Goal: Task Accomplishment & Management: Use online tool/utility

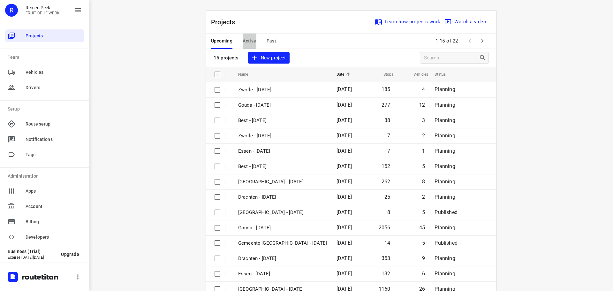
click at [245, 38] on span "Active" at bounding box center [248, 41] width 13 height 8
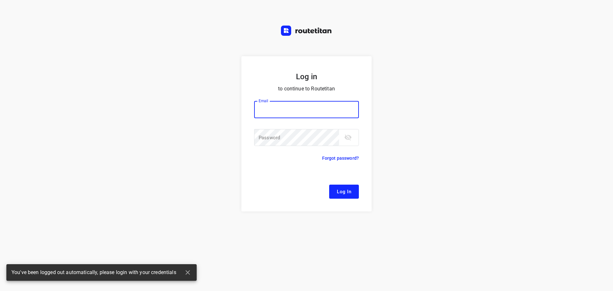
type input "[EMAIL_ADDRESS][DOMAIN_NAME]"
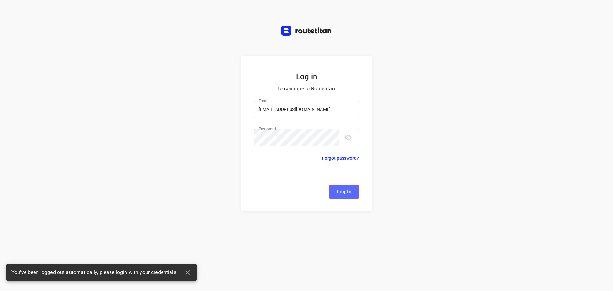
click at [347, 191] on span "Log In" at bounding box center [344, 191] width 14 height 8
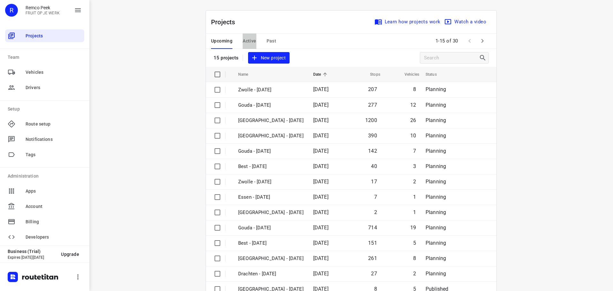
click at [246, 41] on span "Active" at bounding box center [248, 41] width 13 height 8
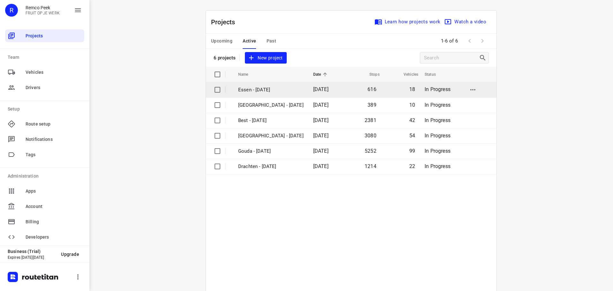
click at [266, 87] on p "Essen - [DATE]" at bounding box center [270, 89] width 65 height 7
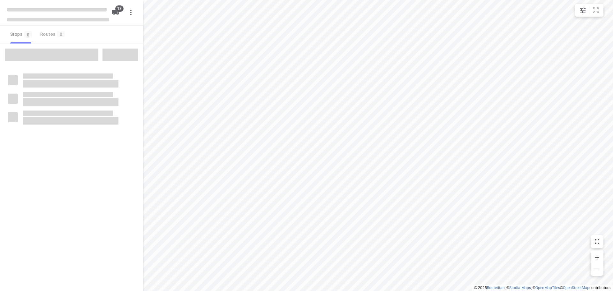
checkbox input "true"
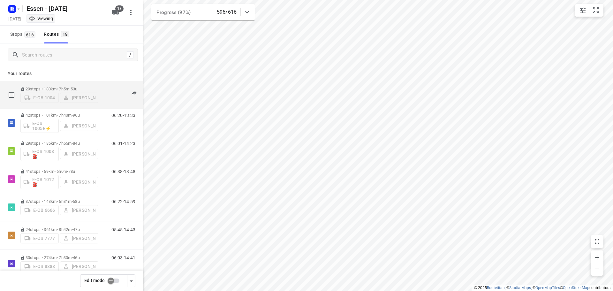
click at [54, 87] on p "29 stops • 180km • 7h5m • 53u" at bounding box center [59, 88] width 78 height 5
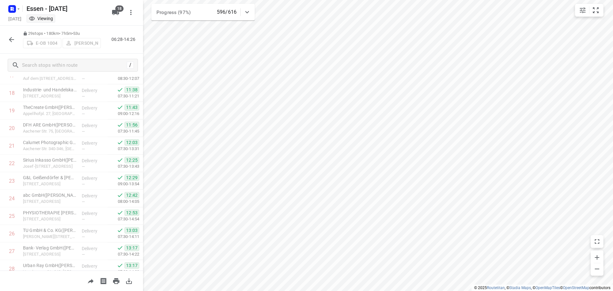
scroll to position [365, 0]
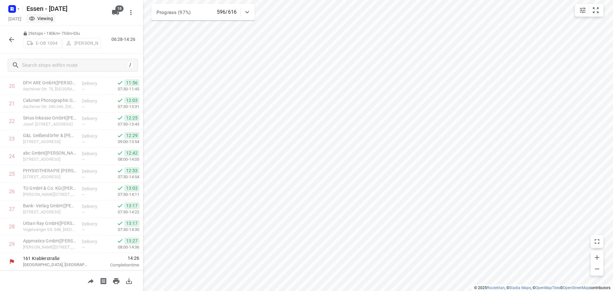
click at [11, 41] on icon "button" at bounding box center [12, 40] width 8 height 8
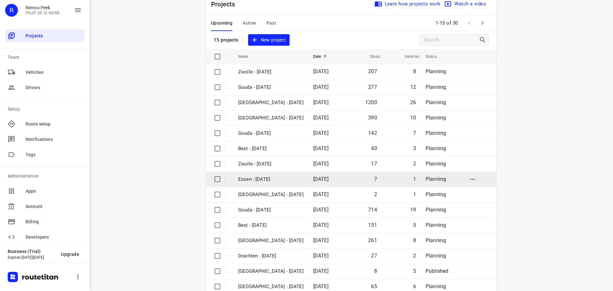
scroll to position [32, 0]
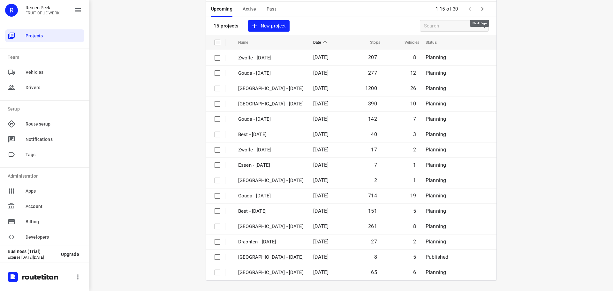
click at [482, 9] on icon "button" at bounding box center [482, 9] width 8 height 8
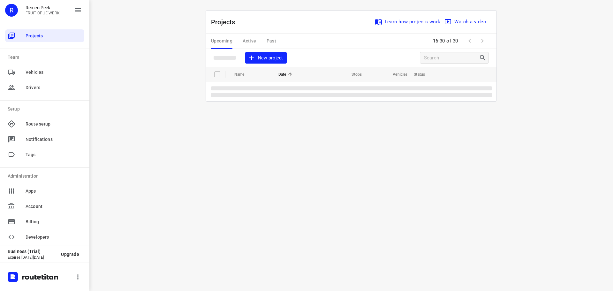
scroll to position [0, 0]
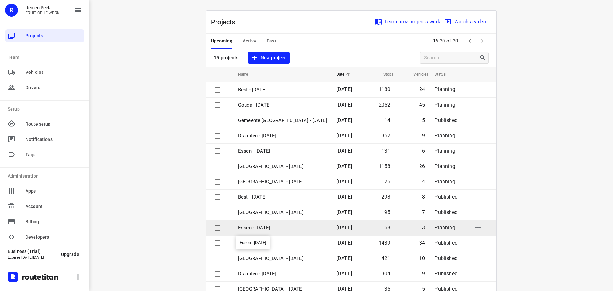
click at [255, 228] on p "Essen - [DATE]" at bounding box center [282, 227] width 89 height 7
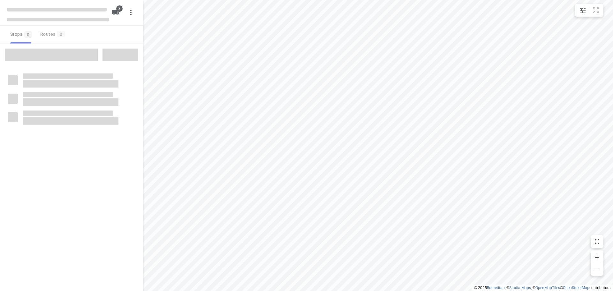
checkbox input "true"
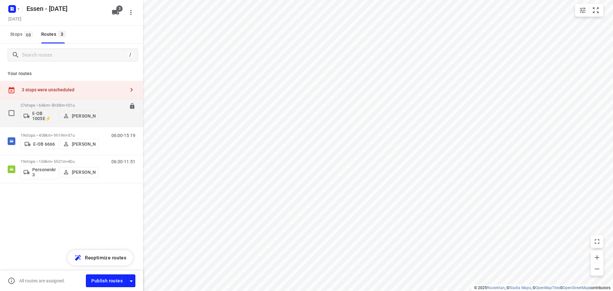
click at [56, 105] on p "27 stops • 66km • 5h35m • 101u" at bounding box center [59, 105] width 78 height 5
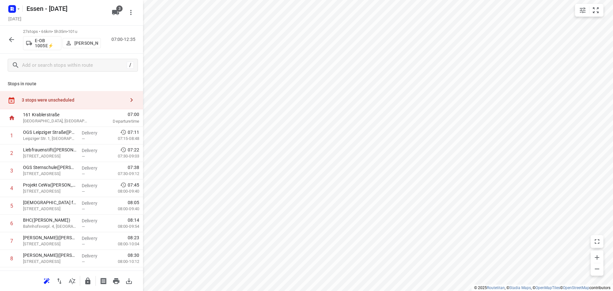
click at [9, 39] on icon "button" at bounding box center [12, 40] width 8 height 8
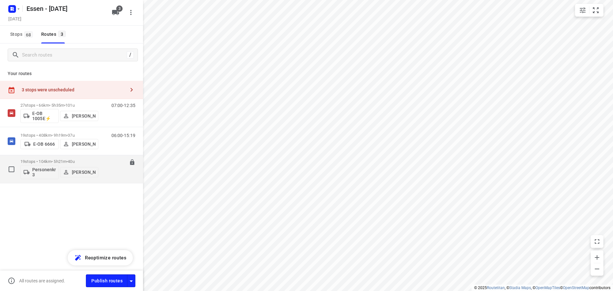
click at [41, 162] on p "19 stops • 104km • 5h21m • 40u" at bounding box center [59, 161] width 78 height 5
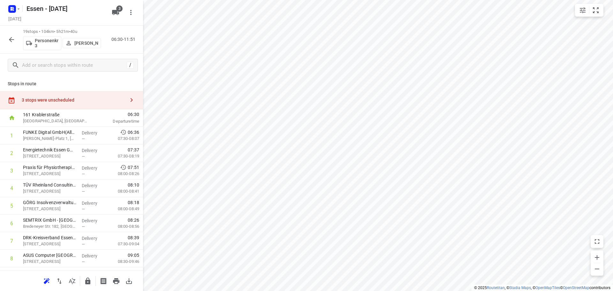
click at [9, 40] on icon "button" at bounding box center [12, 40] width 8 height 8
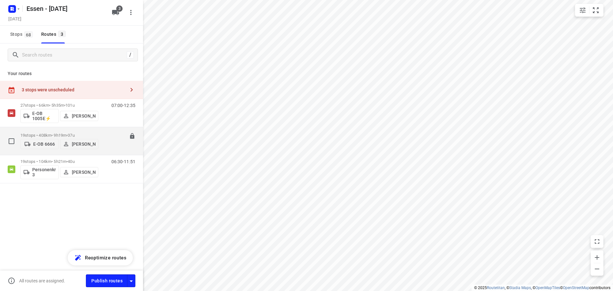
click at [43, 134] on p "19 stops • 408km • 9h19m • 37u" at bounding box center [59, 135] width 78 height 5
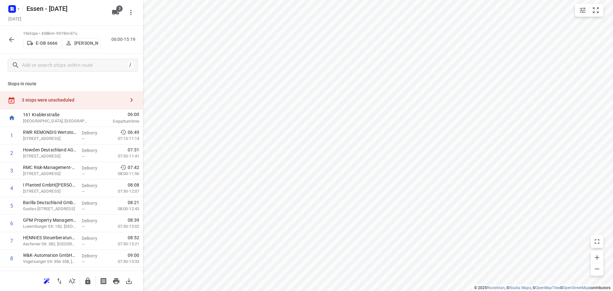
click at [10, 40] on icon "button" at bounding box center [11, 39] width 5 height 5
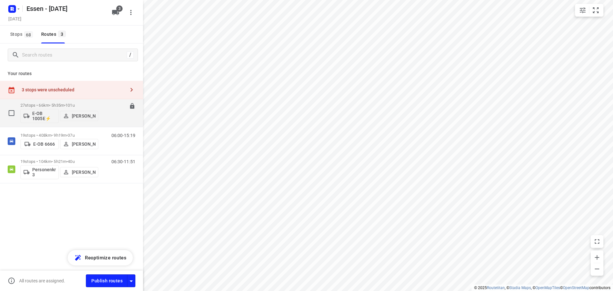
click at [30, 103] on p "27 stops • 66km • 5h35m • 101u" at bounding box center [59, 105] width 78 height 5
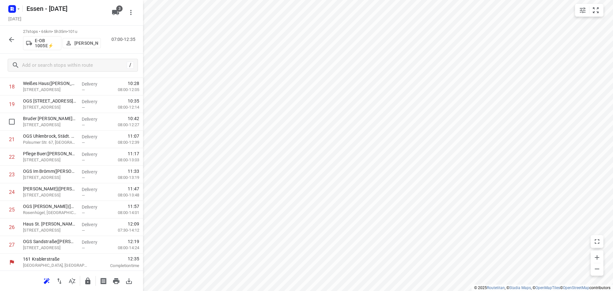
scroll to position [348, 0]
click at [11, 39] on icon "button" at bounding box center [12, 40] width 8 height 8
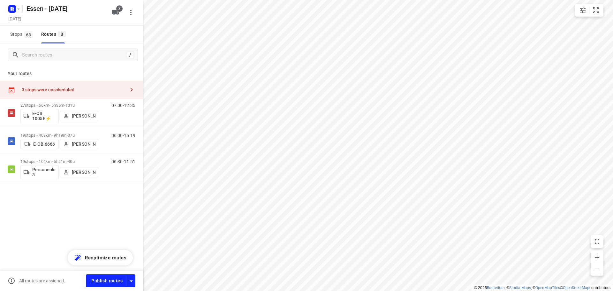
click at [108, 87] on div "3 stops were unscheduled" at bounding box center [73, 89] width 103 height 5
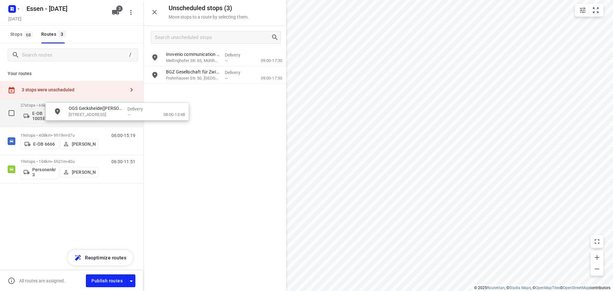
drag, startPoint x: 193, startPoint y: 96, endPoint x: 93, endPoint y: 116, distance: 101.7
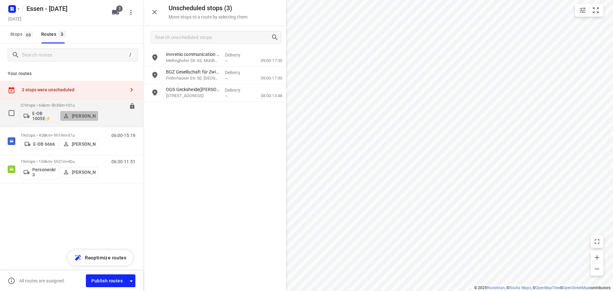
click at [90, 113] on p "[PERSON_NAME]" at bounding box center [84, 115] width 24 height 5
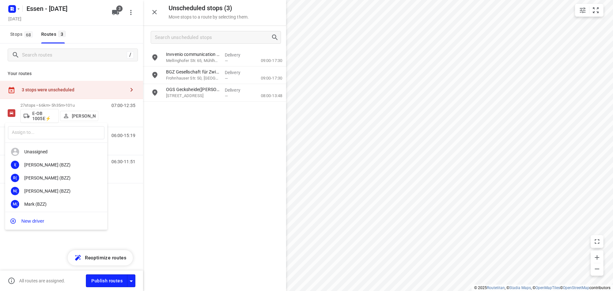
click at [70, 104] on div at bounding box center [306, 145] width 613 height 291
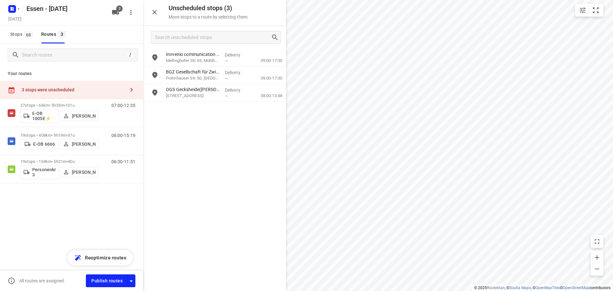
click at [65, 104] on span "•" at bounding box center [64, 105] width 1 height 5
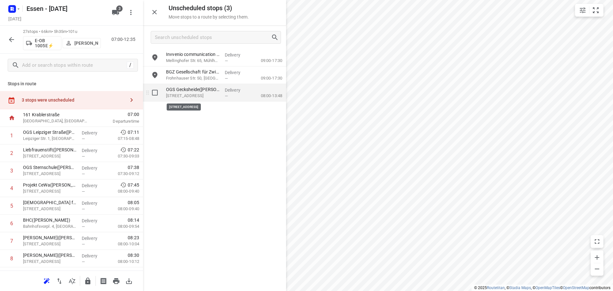
click at [208, 95] on p "[STREET_ADDRESS]" at bounding box center [193, 96] width 54 height 6
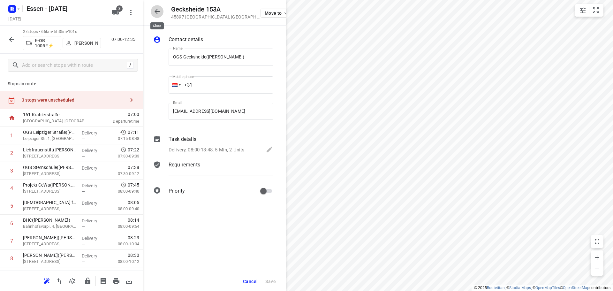
click at [156, 10] on icon "button" at bounding box center [157, 12] width 8 height 8
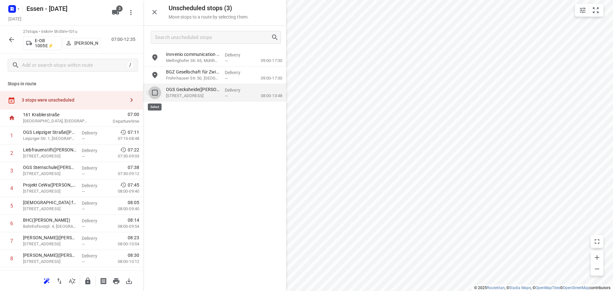
click at [154, 92] on input "grid" at bounding box center [154, 92] width 13 height 13
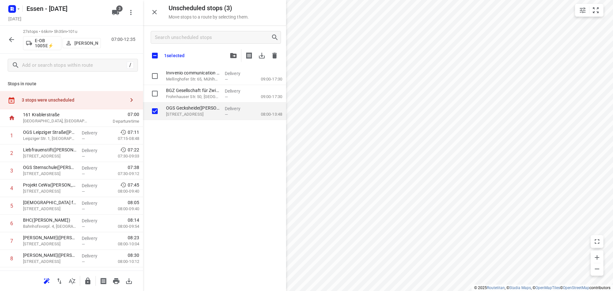
checkbox input "true"
click at [233, 56] on icon "button" at bounding box center [233, 55] width 6 height 5
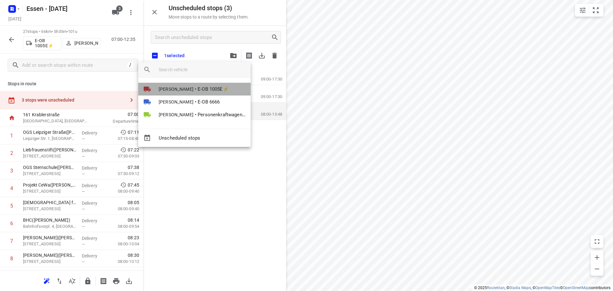
click at [193, 90] on span "[PERSON_NAME]" at bounding box center [176, 89] width 35 height 6
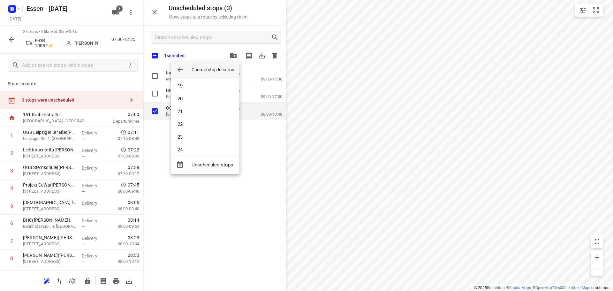
scroll to position [251, 0]
click at [178, 127] on li "24" at bounding box center [205, 129] width 68 height 13
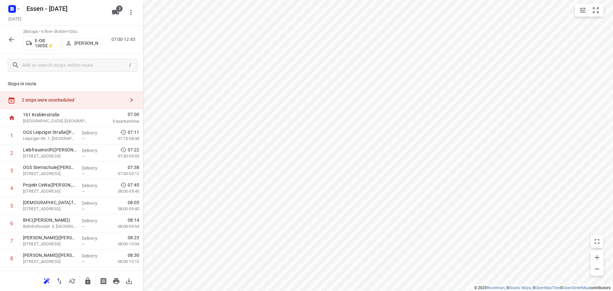
click at [128, 99] on icon "button" at bounding box center [132, 100] width 8 height 8
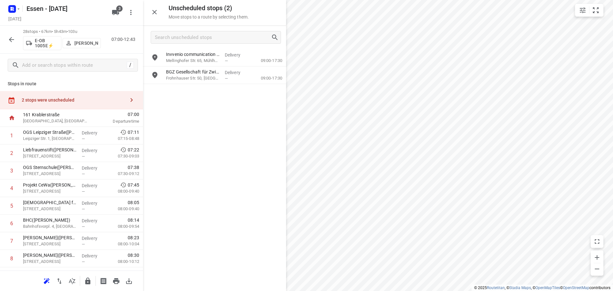
click at [11, 38] on icon "button" at bounding box center [11, 39] width 5 height 5
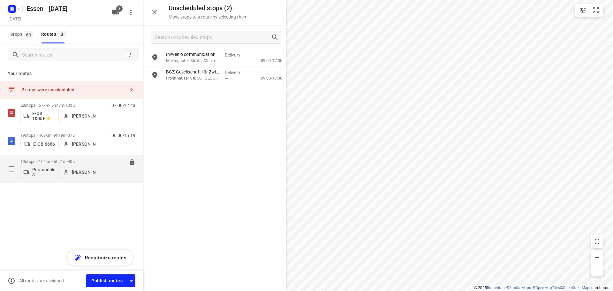
click at [74, 170] on p "[PERSON_NAME]" at bounding box center [84, 171] width 24 height 5
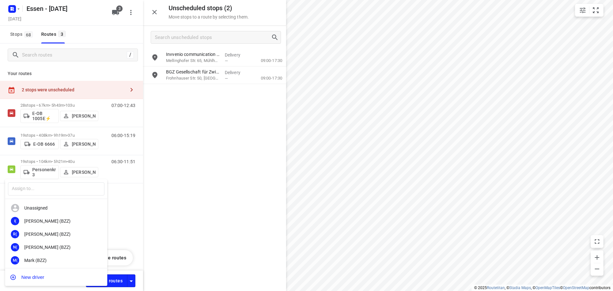
click at [119, 176] on div at bounding box center [306, 145] width 613 height 291
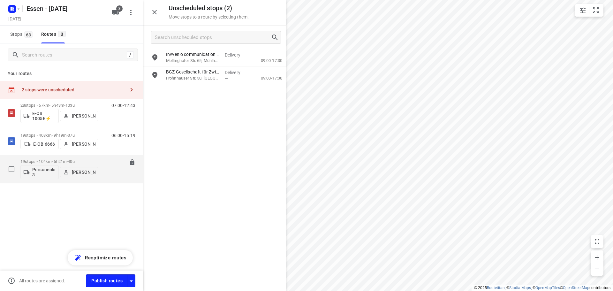
click at [48, 162] on p "19 stops • 104km • 5h21m • 40u" at bounding box center [59, 161] width 78 height 5
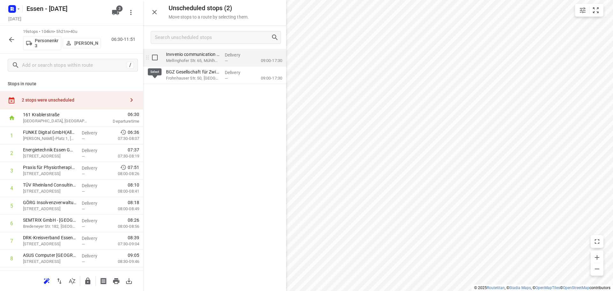
click at [154, 58] on input "grid" at bounding box center [154, 57] width 13 height 13
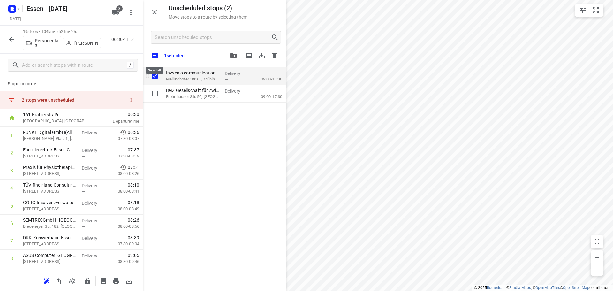
checkbox input "true"
click at [234, 56] on icon "button" at bounding box center [233, 55] width 6 height 5
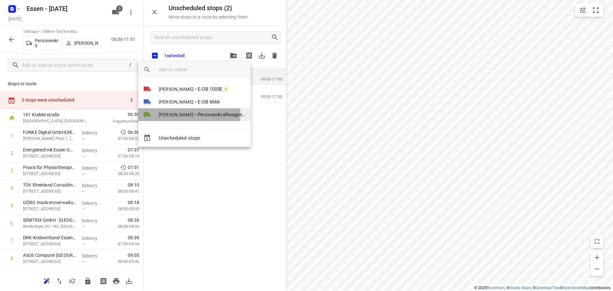
click at [181, 114] on span "[PERSON_NAME]" at bounding box center [176, 114] width 35 height 6
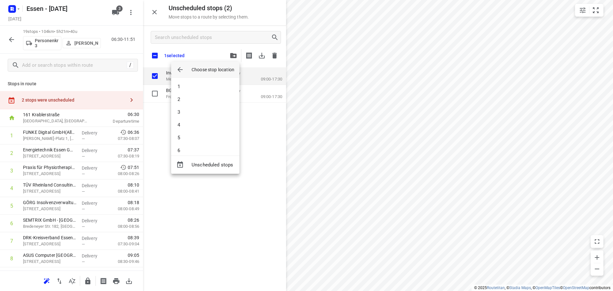
scroll to position [13, 0]
click at [184, 136] on li "6" at bounding box center [205, 137] width 68 height 13
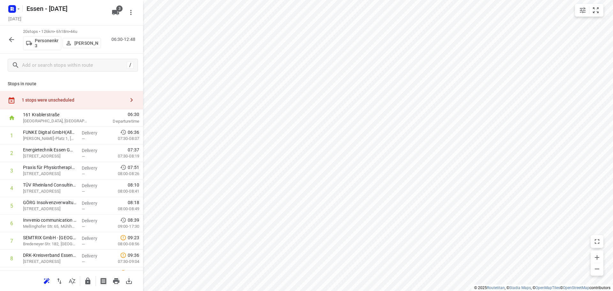
click at [100, 101] on div "1 stops were unscheduled" at bounding box center [73, 99] width 103 height 5
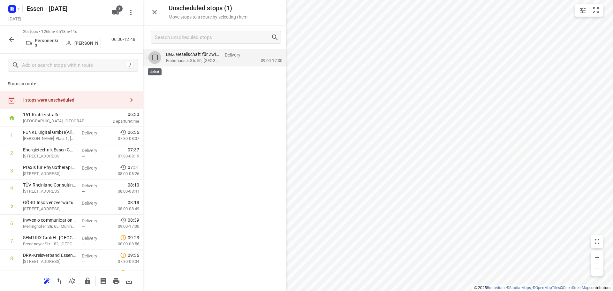
click at [154, 58] on input "grid" at bounding box center [154, 57] width 13 height 13
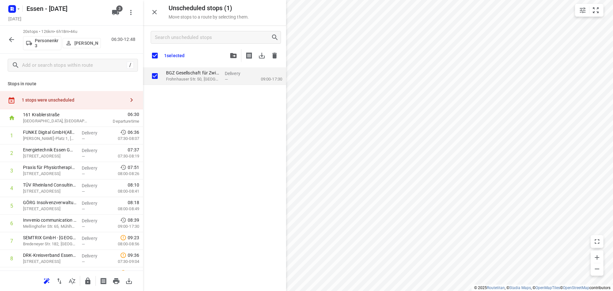
checkbox input "true"
click at [236, 56] on span "button" at bounding box center [233, 55] width 8 height 5
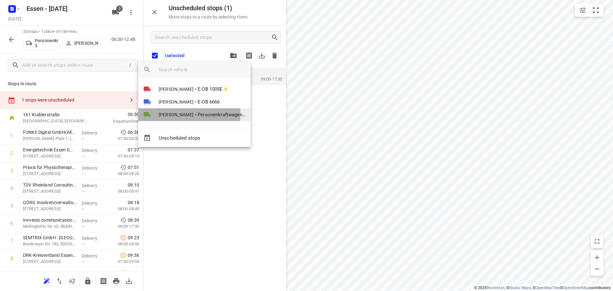
click at [177, 114] on span "[PERSON_NAME]" at bounding box center [176, 114] width 35 height 6
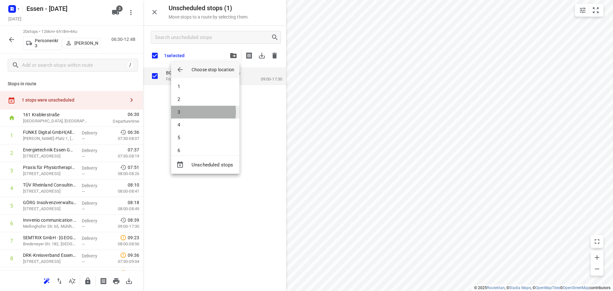
click at [179, 111] on li "3" at bounding box center [205, 112] width 68 height 13
